Goal: Find specific page/section: Find specific page/section

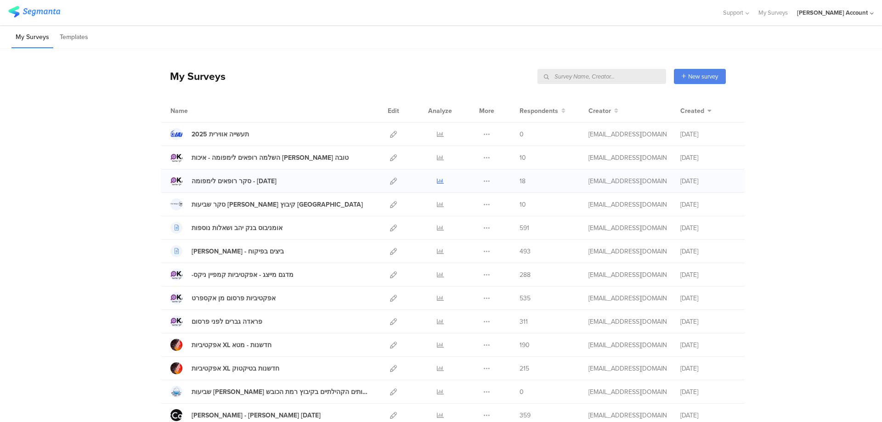
click at [437, 179] on icon at bounding box center [440, 181] width 7 height 7
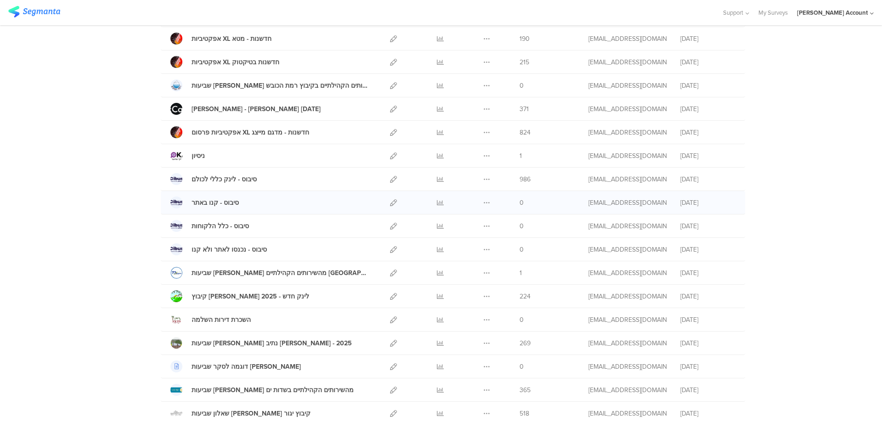
scroll to position [367, 0]
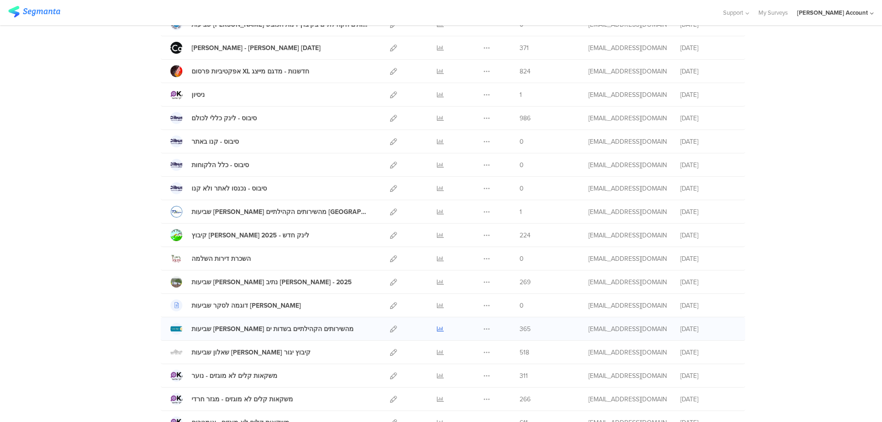
click at [437, 326] on icon at bounding box center [440, 329] width 7 height 7
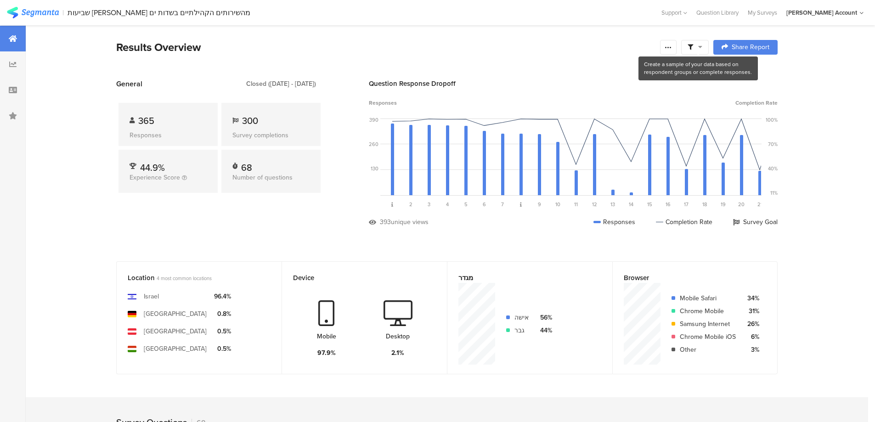
click at [696, 50] on span at bounding box center [694, 47] width 15 height 8
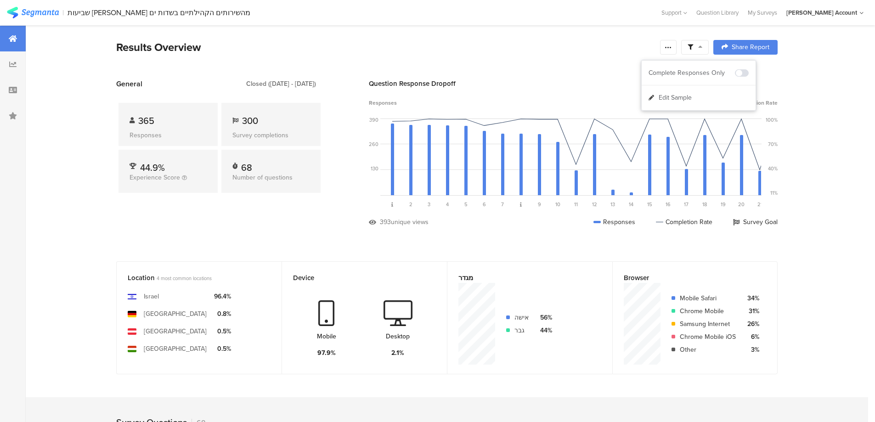
click at [693, 47] on icon at bounding box center [690, 48] width 6 height 6
click at [701, 48] on icon at bounding box center [700, 47] width 4 height 6
click at [745, 71] on span at bounding box center [742, 72] width 14 height 7
click at [737, 72] on span at bounding box center [742, 72] width 14 height 7
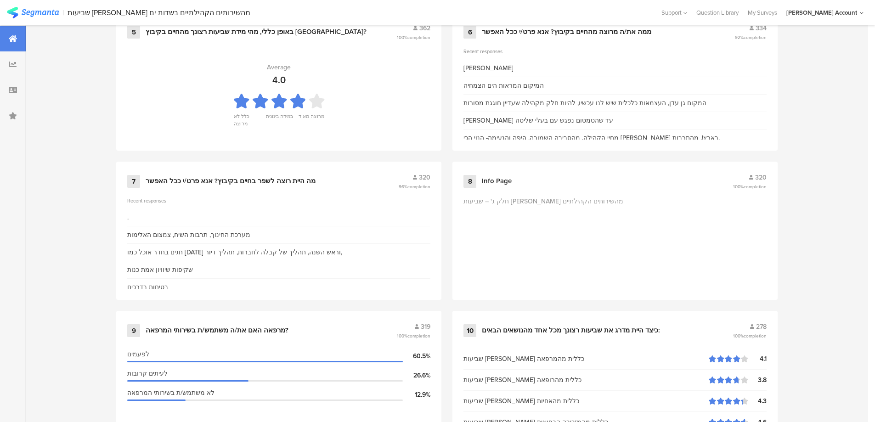
scroll to position [735, 0]
